Goal: Task Accomplishment & Management: Manage account settings

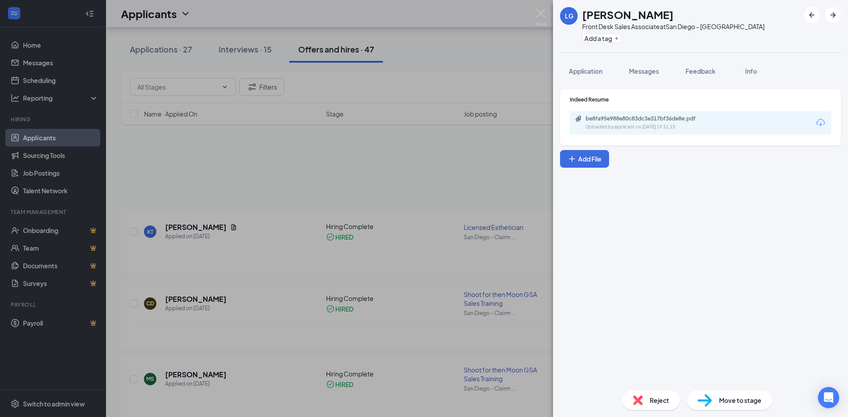
scroll to position [1281, 0]
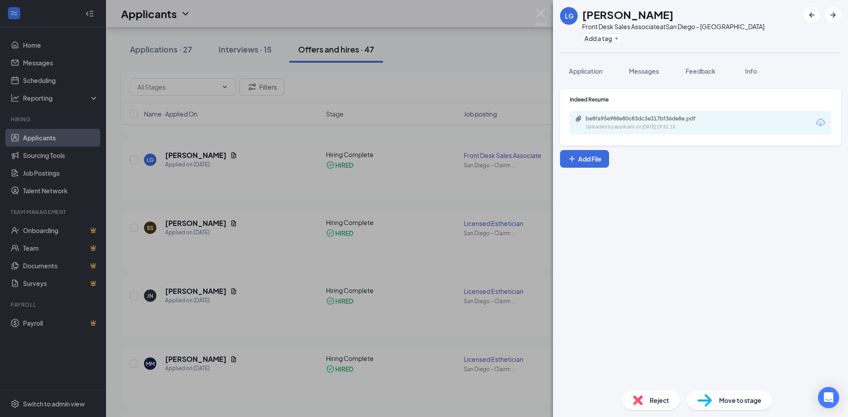
click at [312, 80] on div "LG [PERSON_NAME] Front Desk Sales Associate at [GEOGRAPHIC_DATA] - [PERSON_NAME…" at bounding box center [424, 208] width 848 height 417
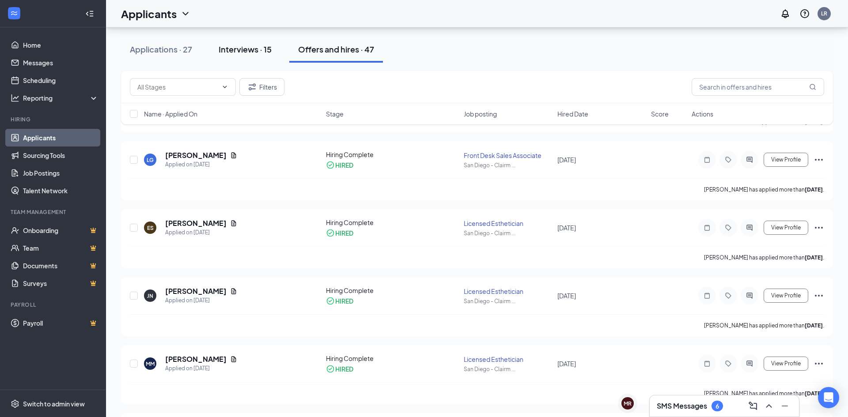
click at [231, 54] on div "Interviews · 15" at bounding box center [245, 49] width 53 height 11
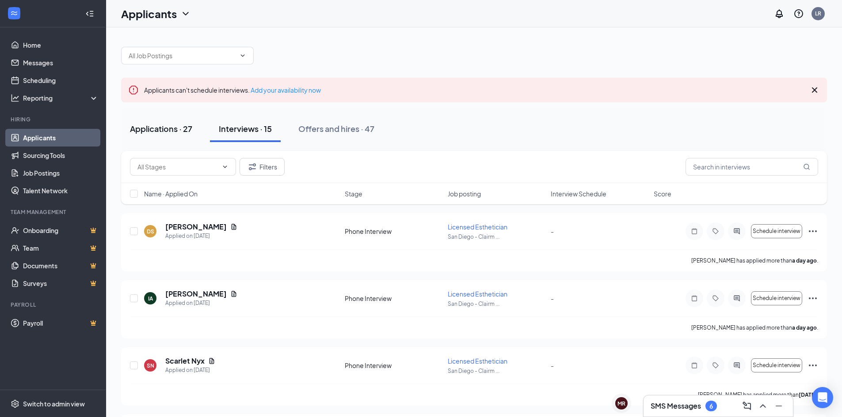
click at [177, 131] on div "Applications · 27" at bounding box center [161, 128] width 62 height 11
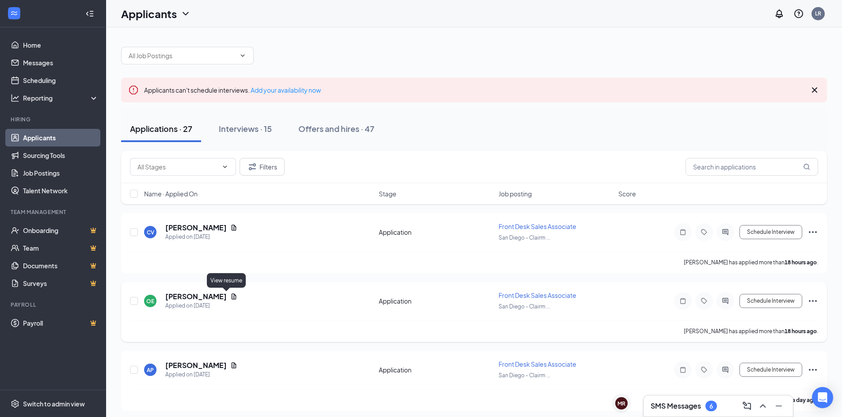
click at [230, 298] on icon "Document" at bounding box center [233, 296] width 7 height 7
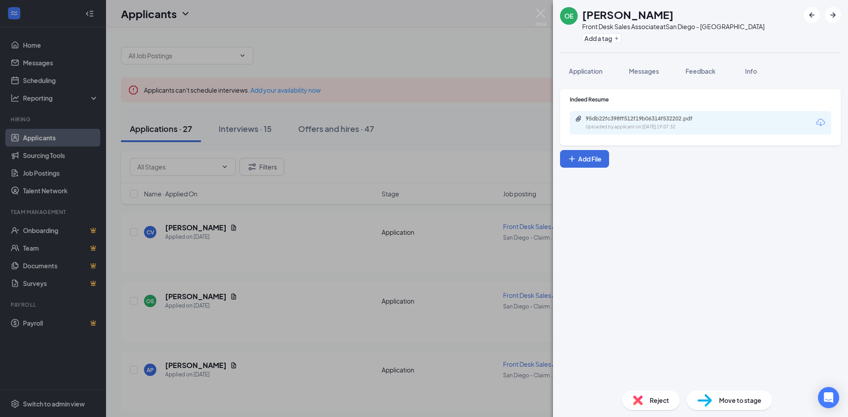
click at [626, 114] on div "95db22fc398ff512f19b06314f532202.pdf Uploaded by applicant on [DATE] 19:07:32" at bounding box center [701, 122] width 262 height 23
click at [626, 119] on div "95db22fc398ff512f19b06314f532202.pdf" at bounding box center [648, 118] width 124 height 7
click at [640, 70] on span "Messages" at bounding box center [644, 71] width 30 height 8
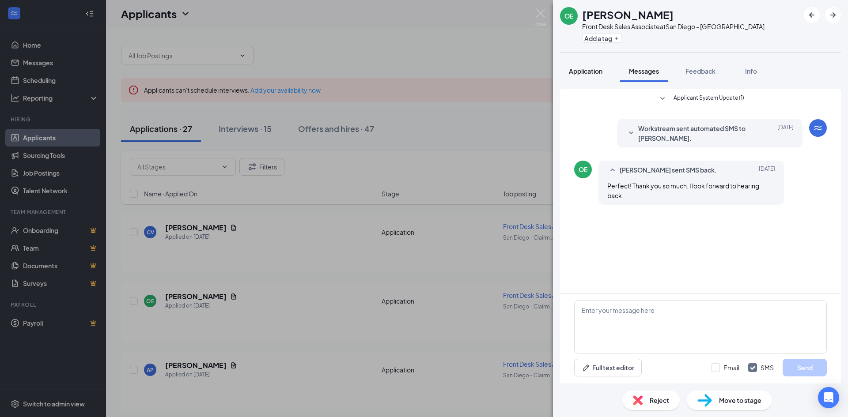
click at [574, 70] on span "Application" at bounding box center [586, 71] width 34 height 8
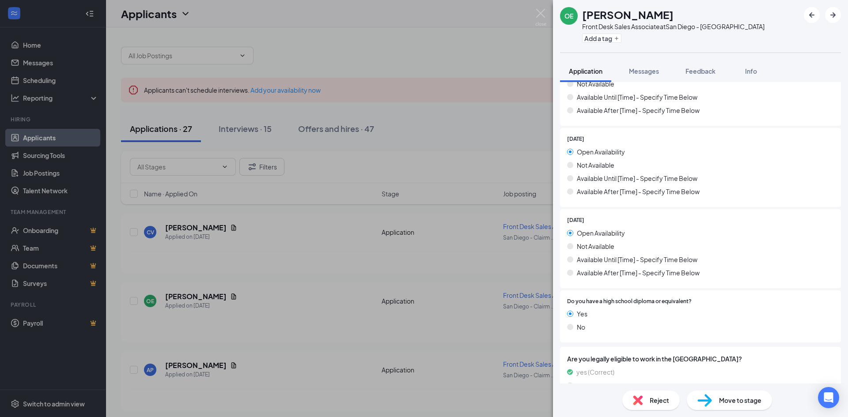
scroll to position [787, 0]
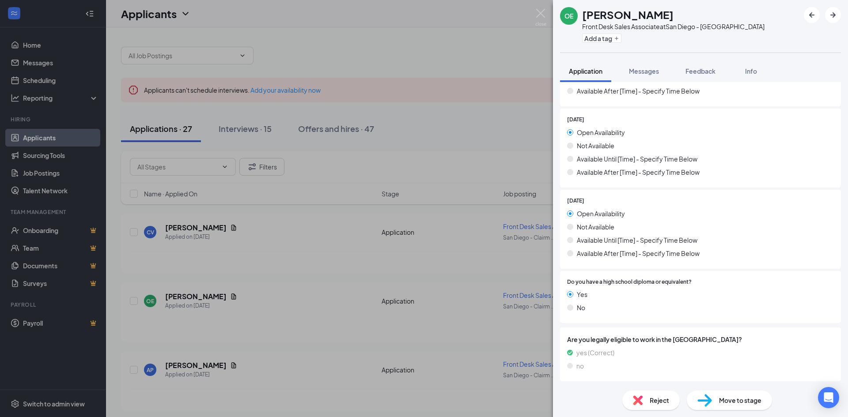
click at [226, 298] on div "OE [PERSON_NAME] Front Desk Sales Associate at [GEOGRAPHIC_DATA] - [PERSON_NAME…" at bounding box center [424, 208] width 848 height 417
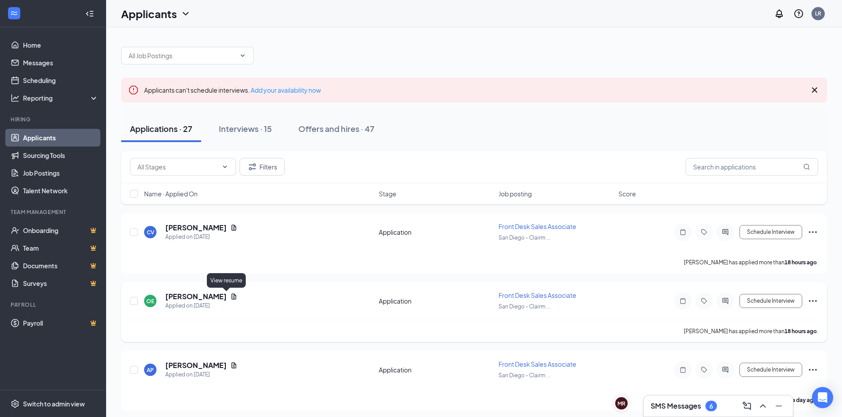
click at [230, 297] on icon "Document" at bounding box center [233, 296] width 7 height 7
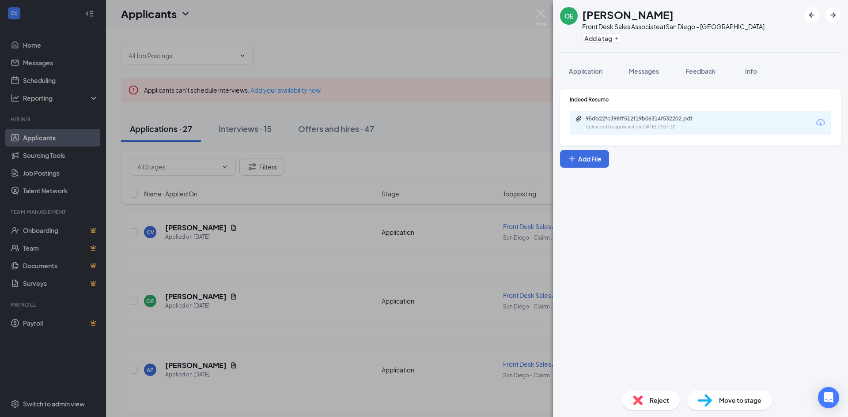
click at [605, 107] on div "Indeed Resume 95db22fc398ff512f19b06314f532202.pdf Uploaded by applicant on [DA…" at bounding box center [701, 115] width 262 height 39
click at [303, 183] on div "OE [PERSON_NAME] Front Desk Sales Associate at [GEOGRAPHIC_DATA] - [PERSON_NAME…" at bounding box center [424, 208] width 848 height 417
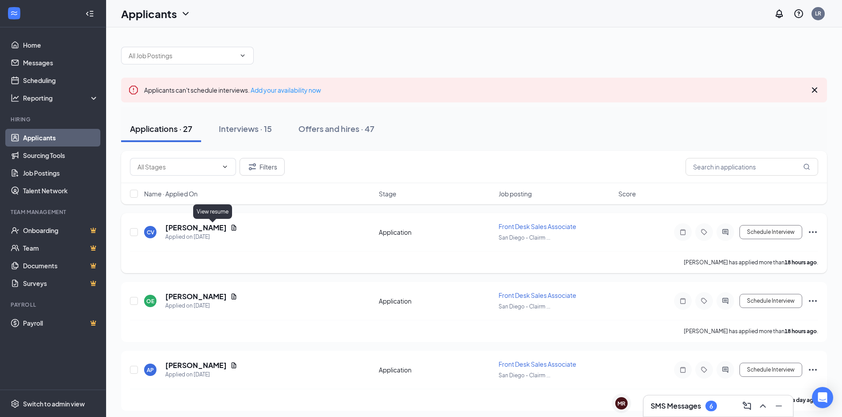
click at [230, 227] on icon "Document" at bounding box center [233, 227] width 7 height 7
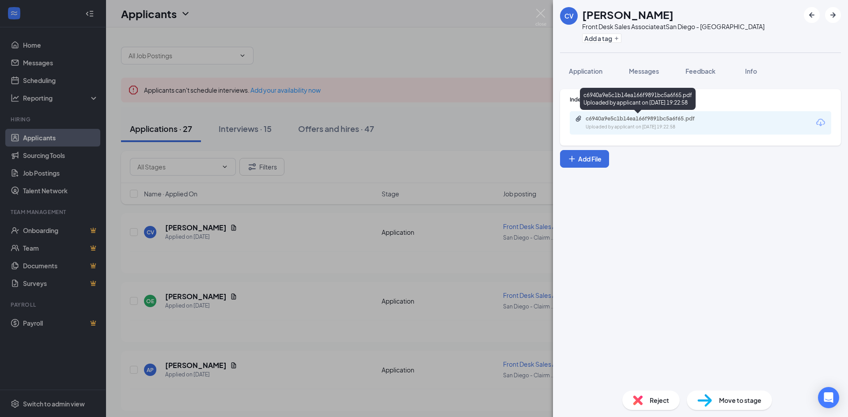
click at [657, 121] on div "c6940a9e5c1b14ea166f9891bc5a6f65.pdf" at bounding box center [648, 118] width 124 height 7
